Goal: Navigation & Orientation: Find specific page/section

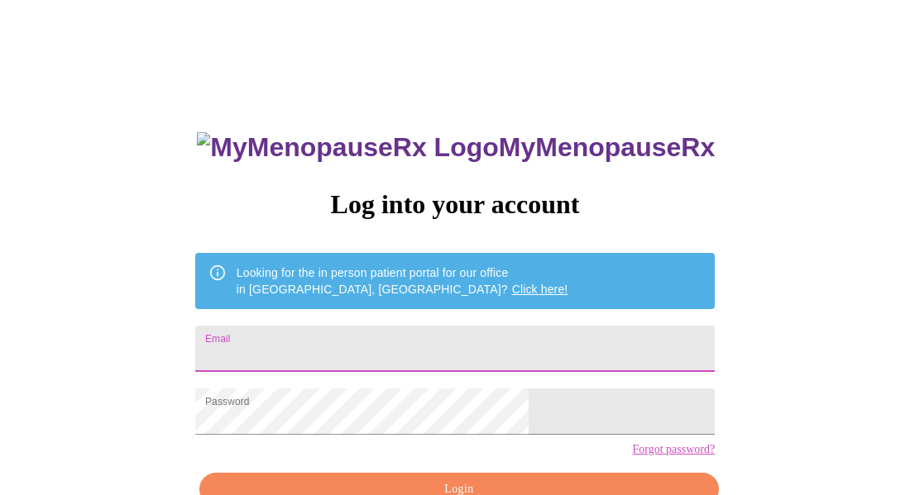
click at [420, 341] on input "Email" at bounding box center [454, 349] width 519 height 46
type input "[EMAIL_ADDRESS][DOMAIN_NAME]"
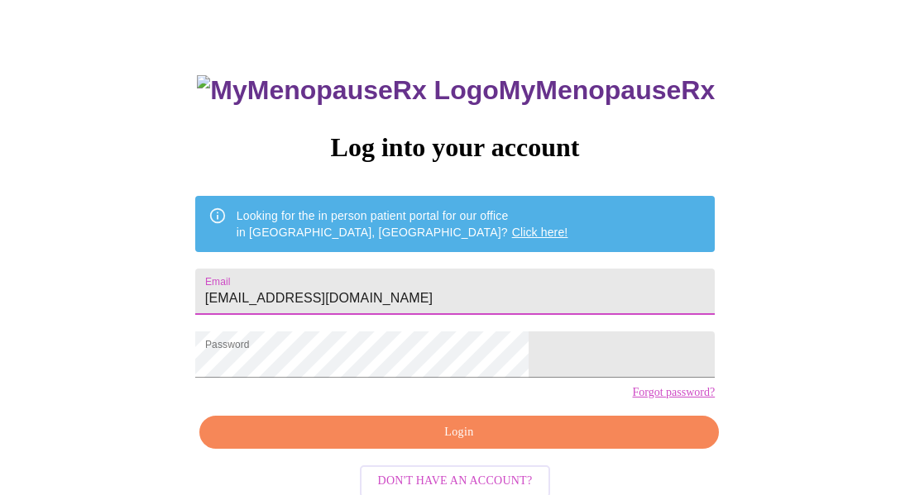
scroll to position [67, 0]
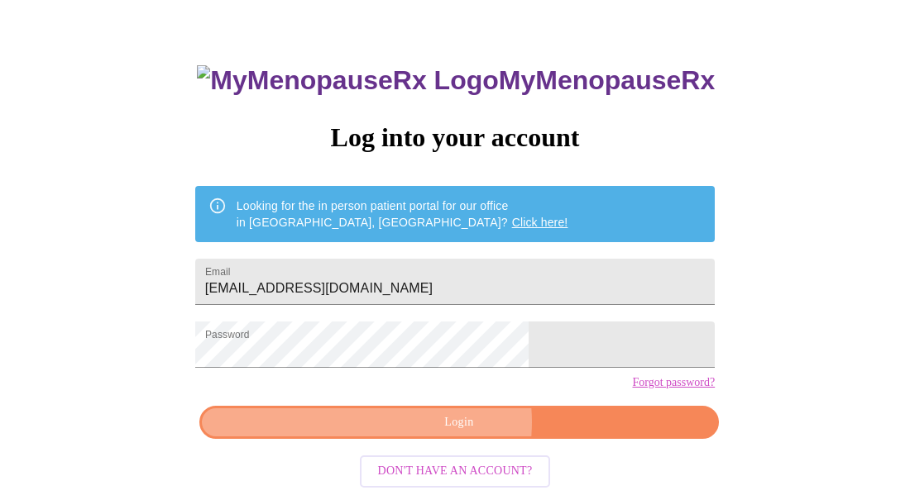
click at [457, 433] on span "Login" at bounding box center [458, 423] width 481 height 21
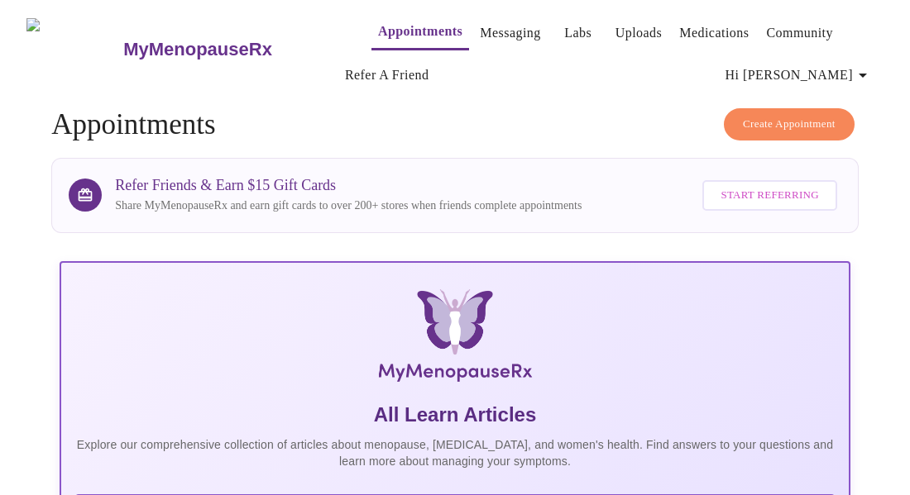
click at [481, 29] on link "Messaging" at bounding box center [510, 33] width 60 height 23
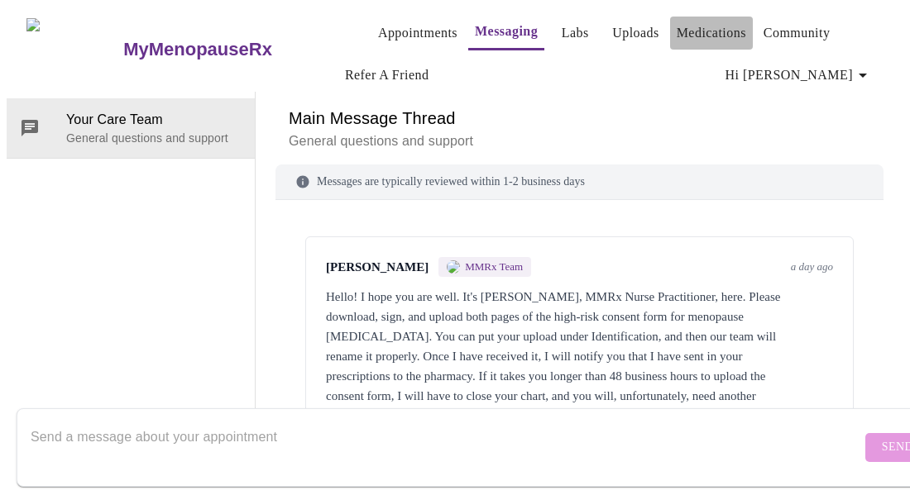
click at [677, 23] on link "Medications" at bounding box center [711, 33] width 69 height 23
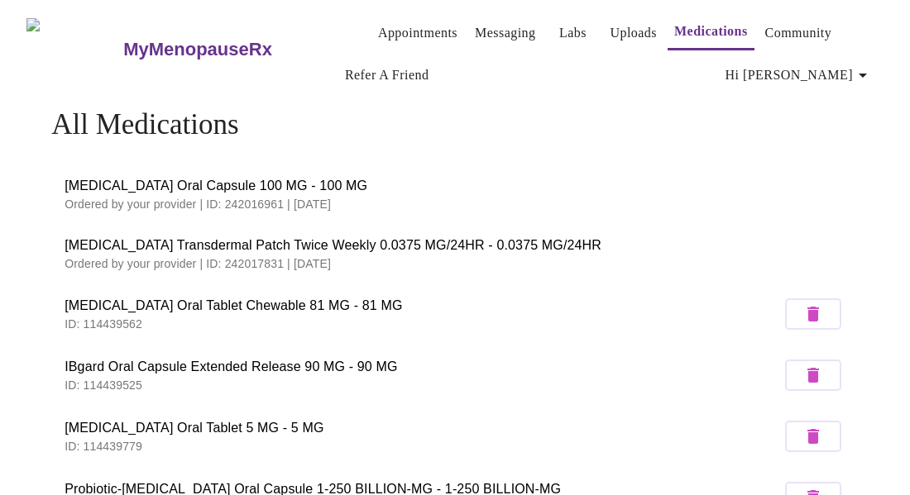
click at [189, 183] on span "[MEDICAL_DATA] Oral Capsule 100 MG - 100 MG" at bounding box center [455, 186] width 781 height 20
click at [484, 179] on span "[MEDICAL_DATA] Oral Capsule 100 MG - 100 MG" at bounding box center [455, 186] width 781 height 20
click at [385, 26] on link "Appointments" at bounding box center [417, 33] width 79 height 23
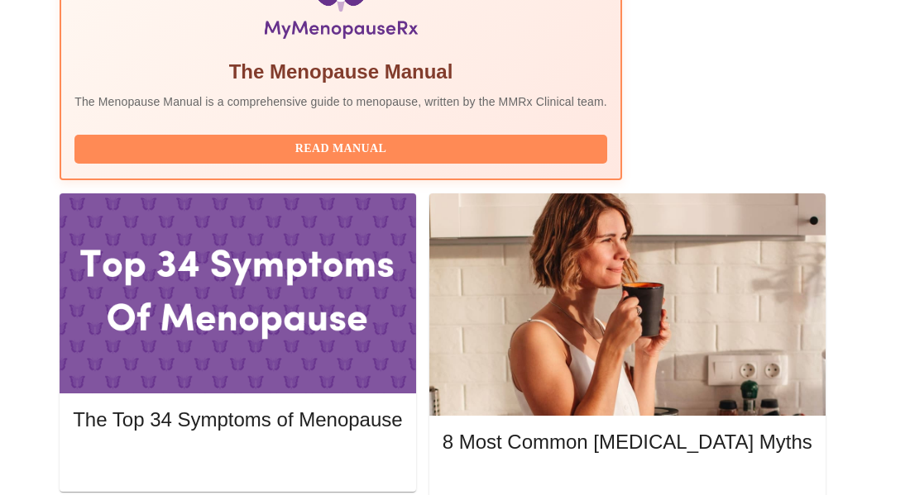
scroll to position [638, 0]
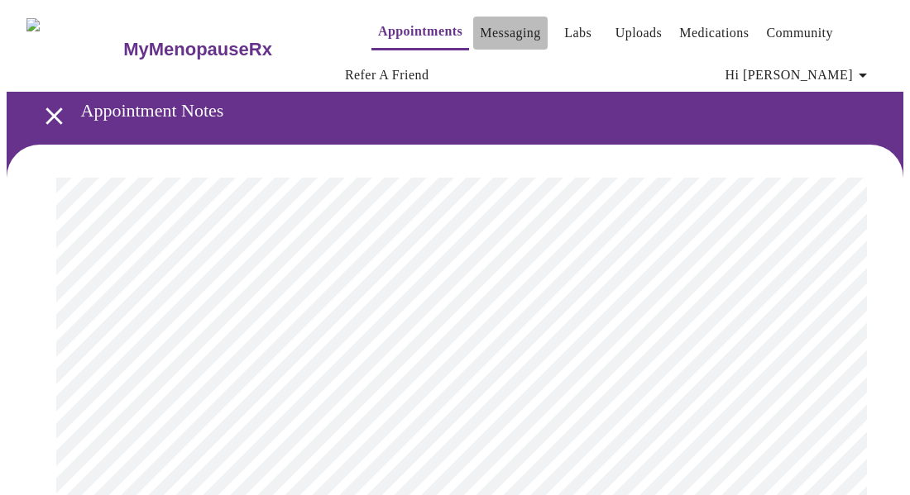
click at [485, 24] on link "Messaging" at bounding box center [510, 33] width 60 height 23
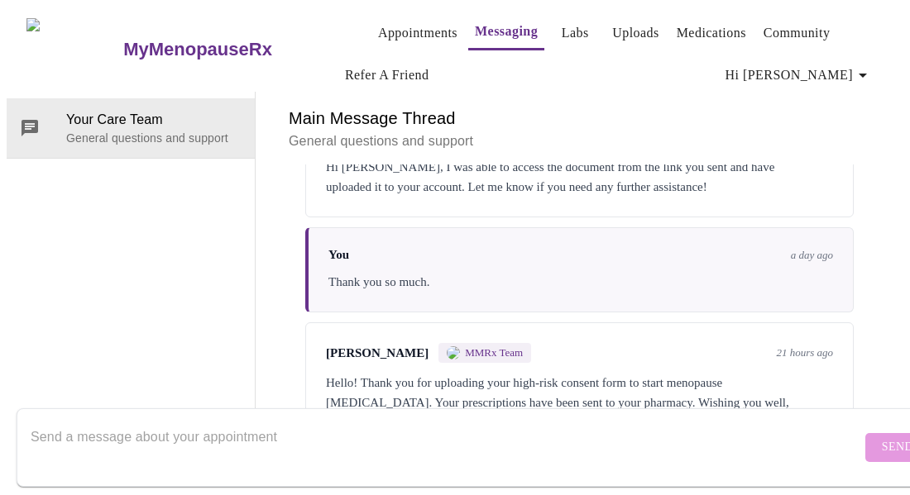
scroll to position [1175, 0]
